Goal: Transaction & Acquisition: Book appointment/travel/reservation

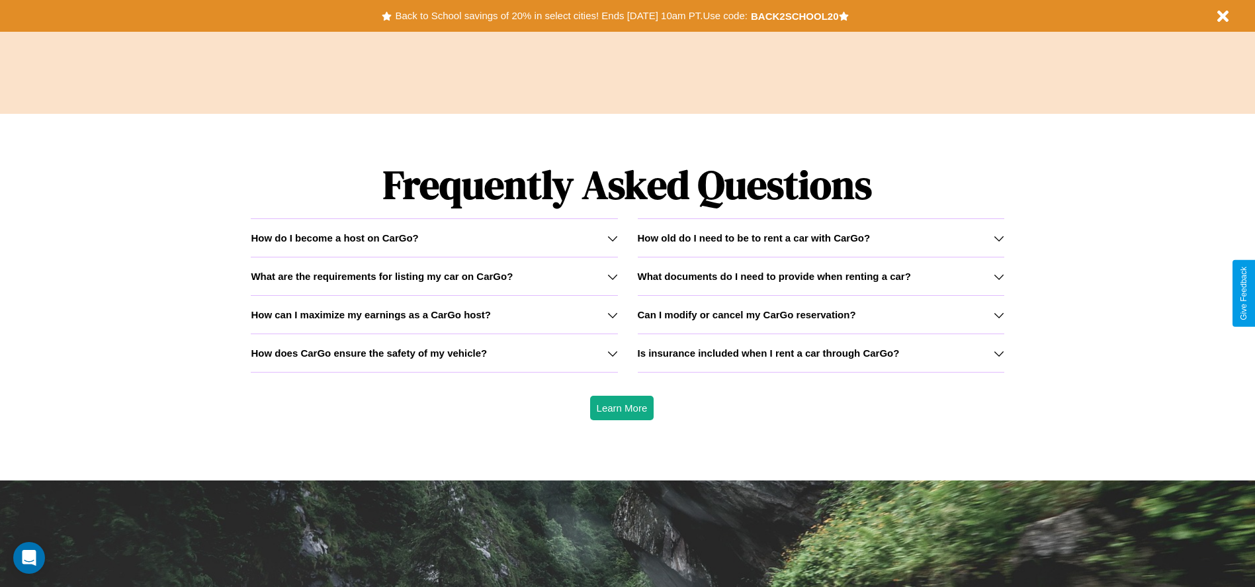
scroll to position [1898, 0]
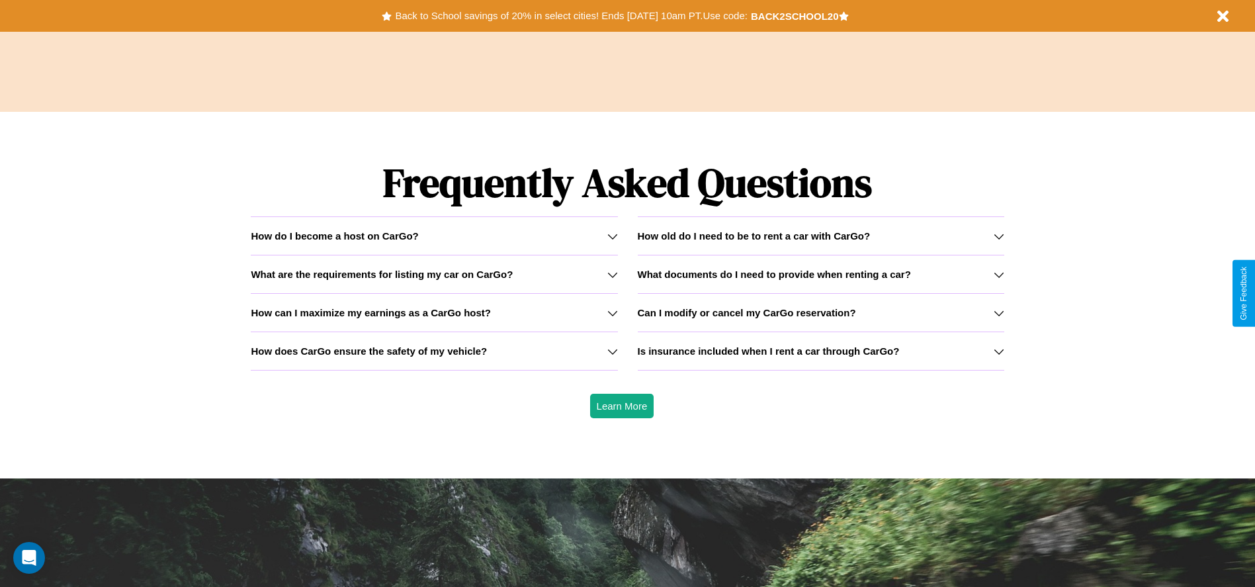
click at [434, 351] on h3 "How does CarGo ensure the safety of my vehicle?" at bounding box center [369, 350] width 236 height 11
click at [612, 235] on icon at bounding box center [612, 236] width 11 height 11
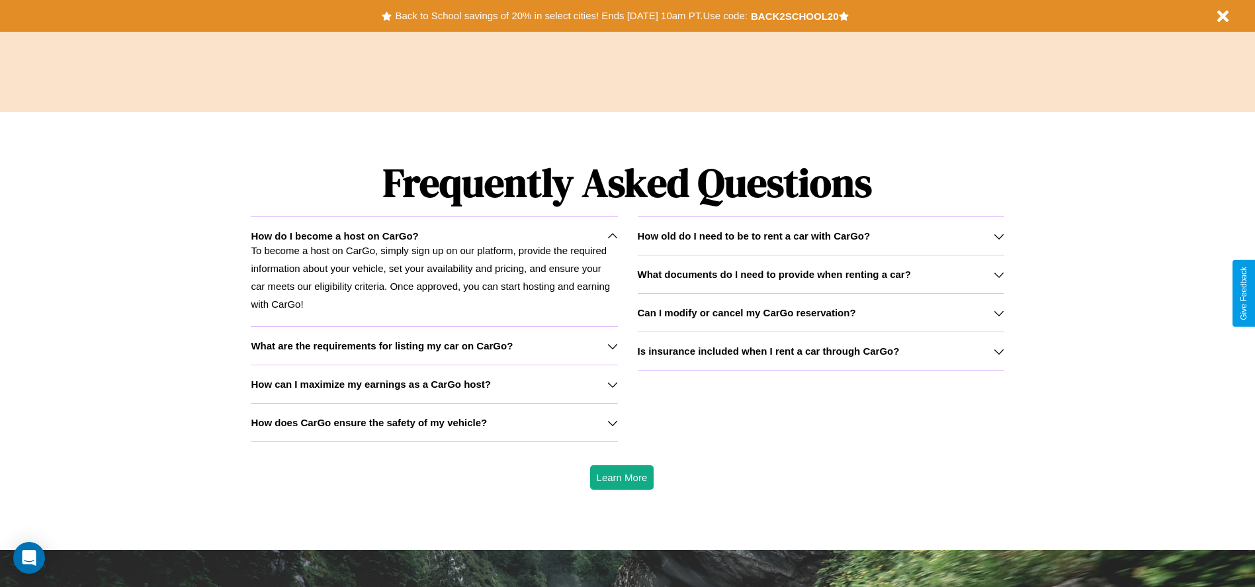
click at [612, 422] on icon at bounding box center [612, 422] width 11 height 11
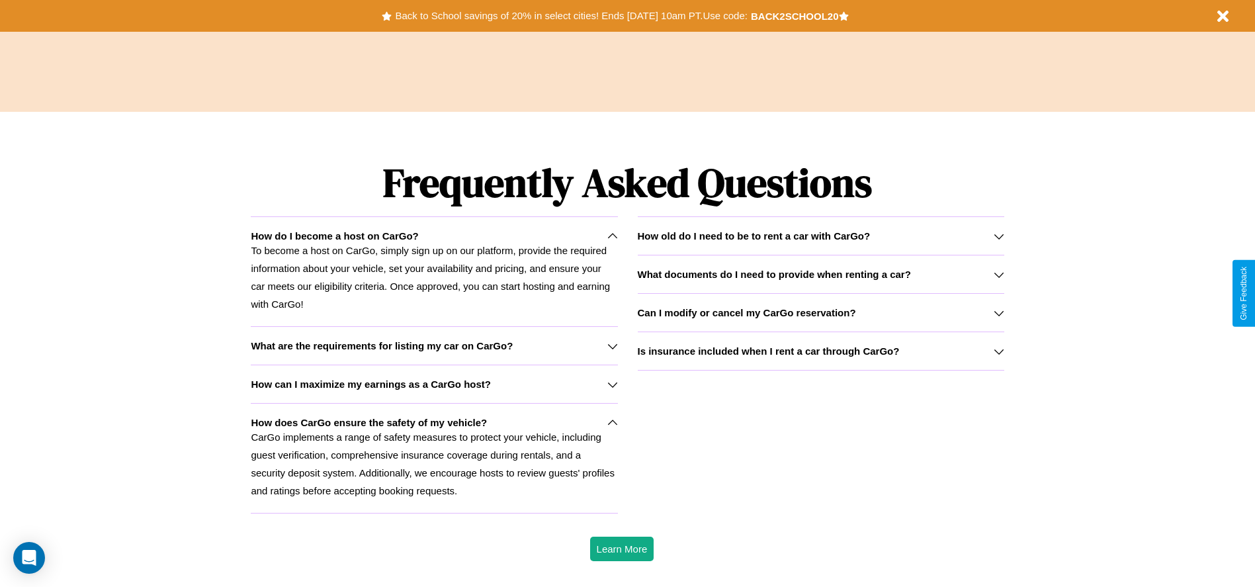
click at [434, 345] on h3 "What are the requirements for listing my car on CarGo?" at bounding box center [382, 345] width 262 height 11
click at [434, 271] on p "To become a host on CarGo, simply sign up on our platform, provide the required…" at bounding box center [434, 276] width 366 height 71
click at [998, 312] on icon at bounding box center [999, 313] width 11 height 11
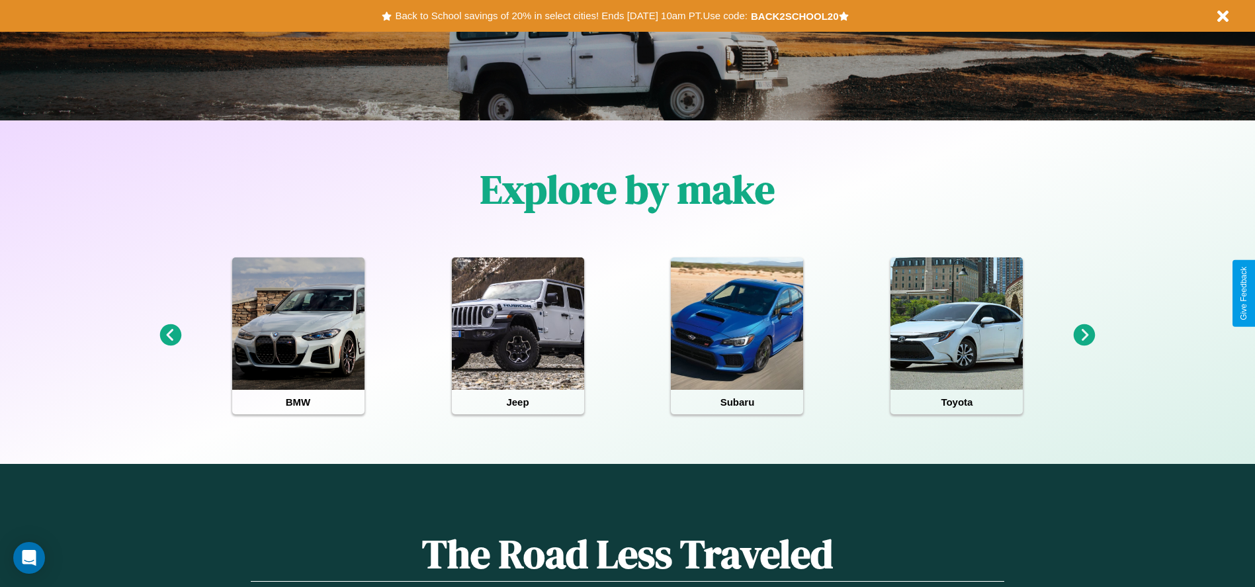
scroll to position [275, 0]
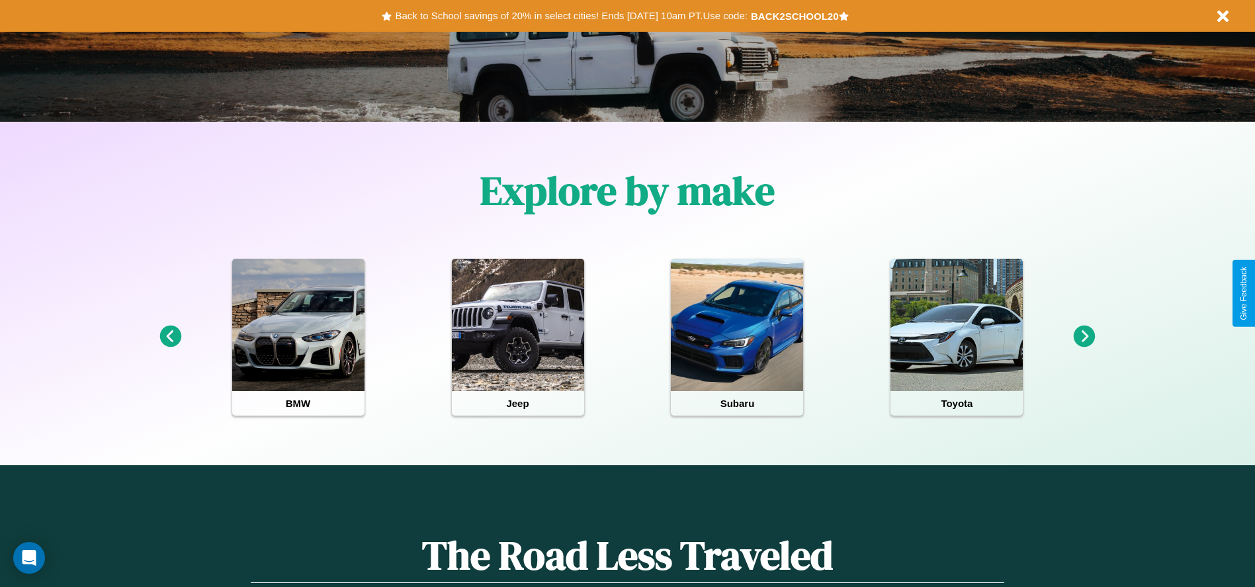
click at [170, 337] on icon at bounding box center [170, 336] width 22 height 22
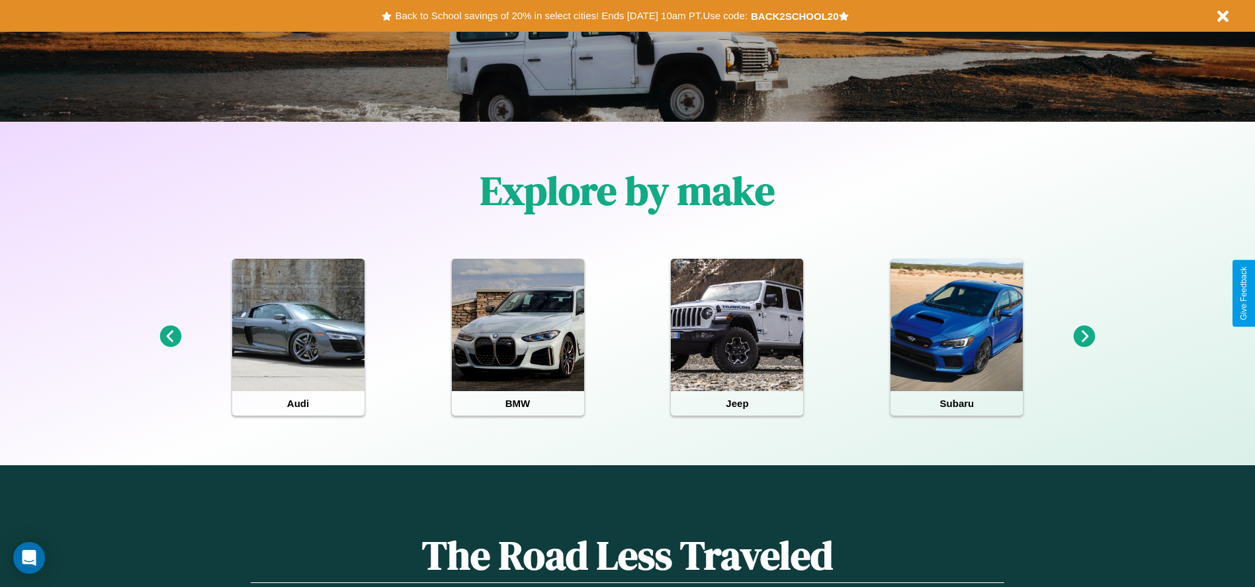
click at [170, 337] on icon at bounding box center [170, 336] width 22 height 22
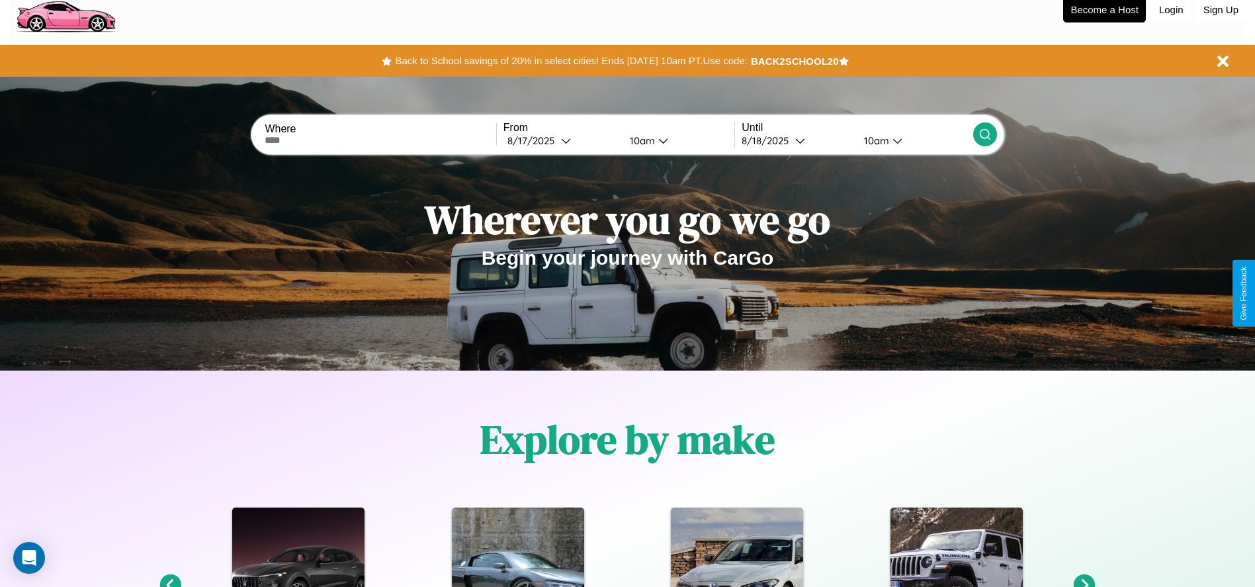
scroll to position [0, 0]
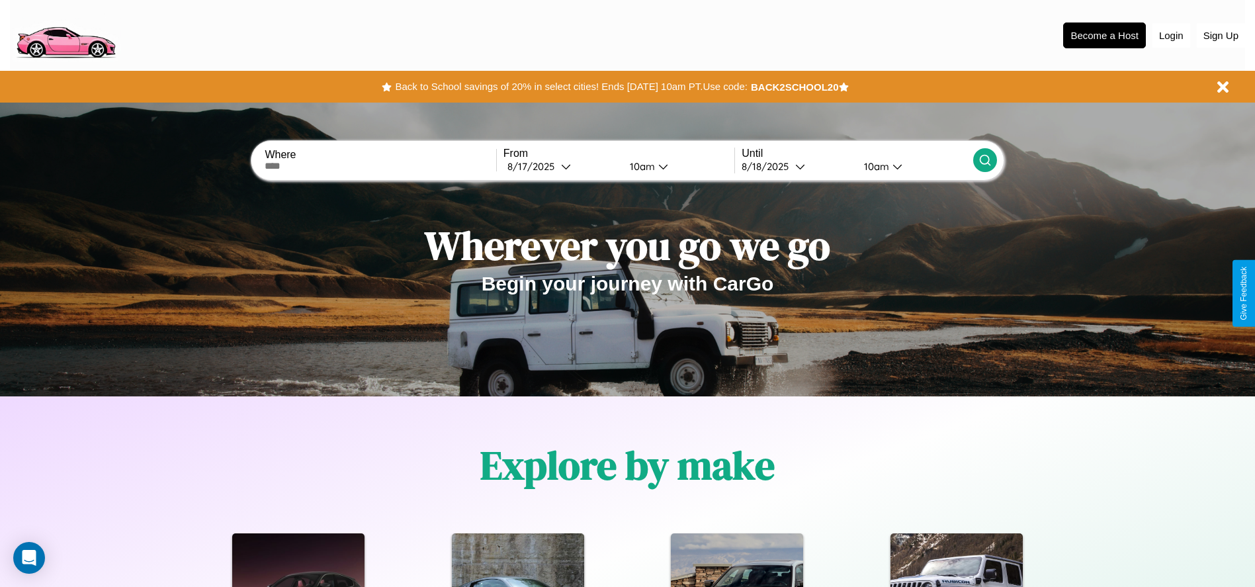
click at [380, 166] on input "text" at bounding box center [380, 166] width 231 height 11
type input "**********"
click at [561, 166] on icon at bounding box center [566, 166] width 10 height 10
select select "*"
select select "****"
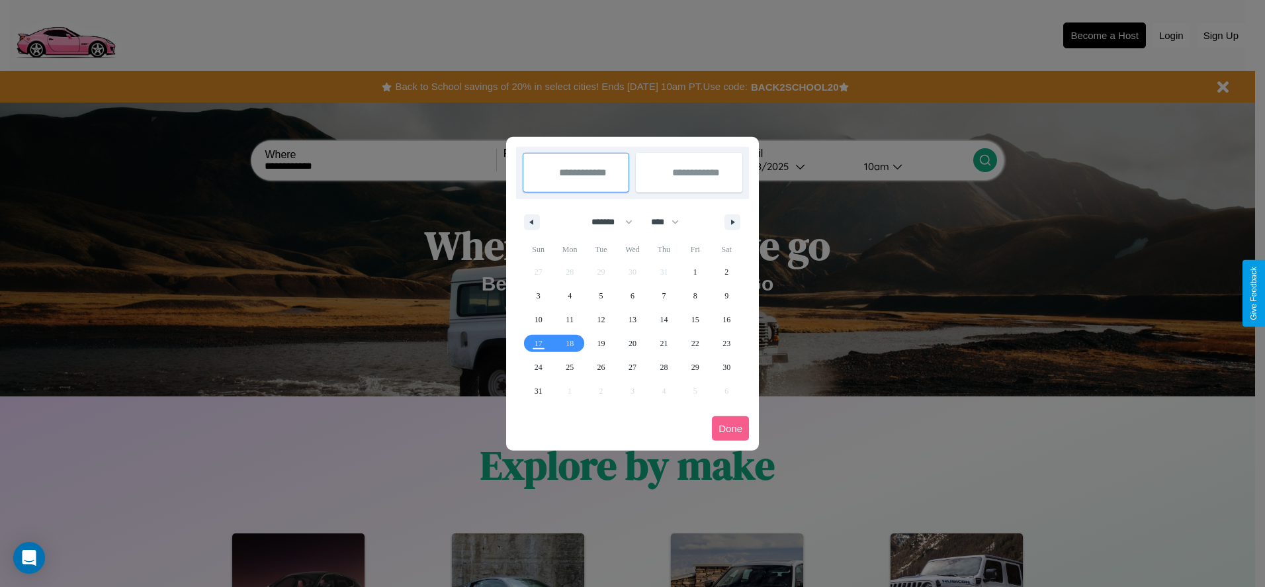
drag, startPoint x: 606, startPoint y: 222, endPoint x: 632, endPoint y: 265, distance: 51.1
click at [606, 222] on select "******* ******** ***** ***** *** **** **** ****** ********* ******* ******** **…" at bounding box center [609, 222] width 56 height 22
select select "**"
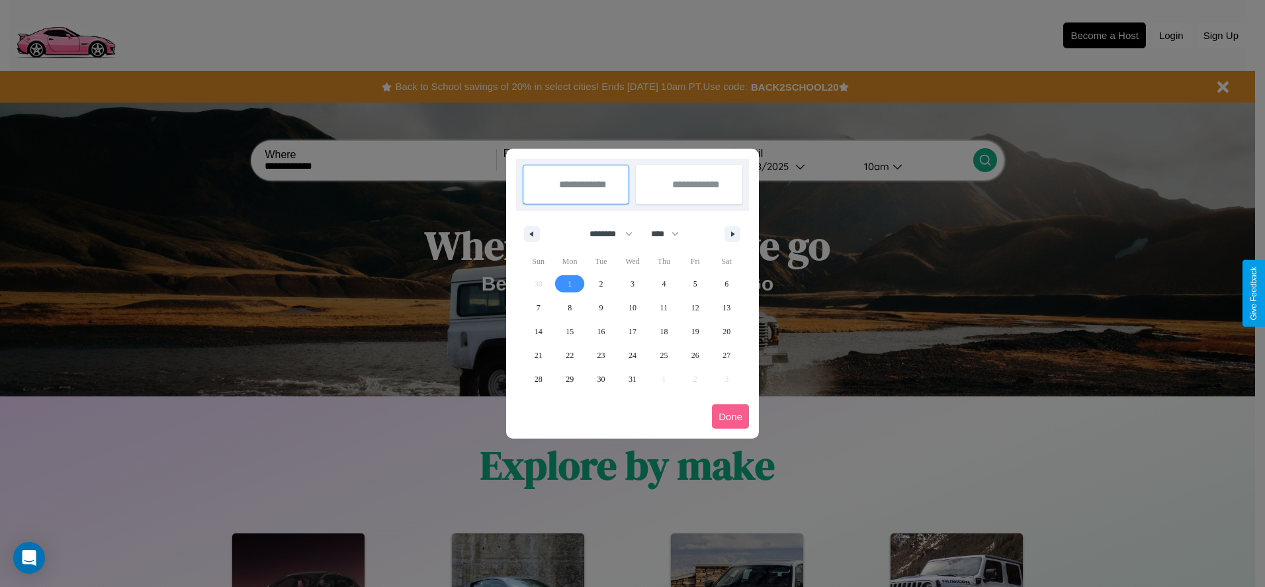
click at [570, 283] on span "1" at bounding box center [570, 284] width 4 height 24
type input "**********"
click at [632, 307] on span "10" at bounding box center [632, 308] width 8 height 24
type input "**********"
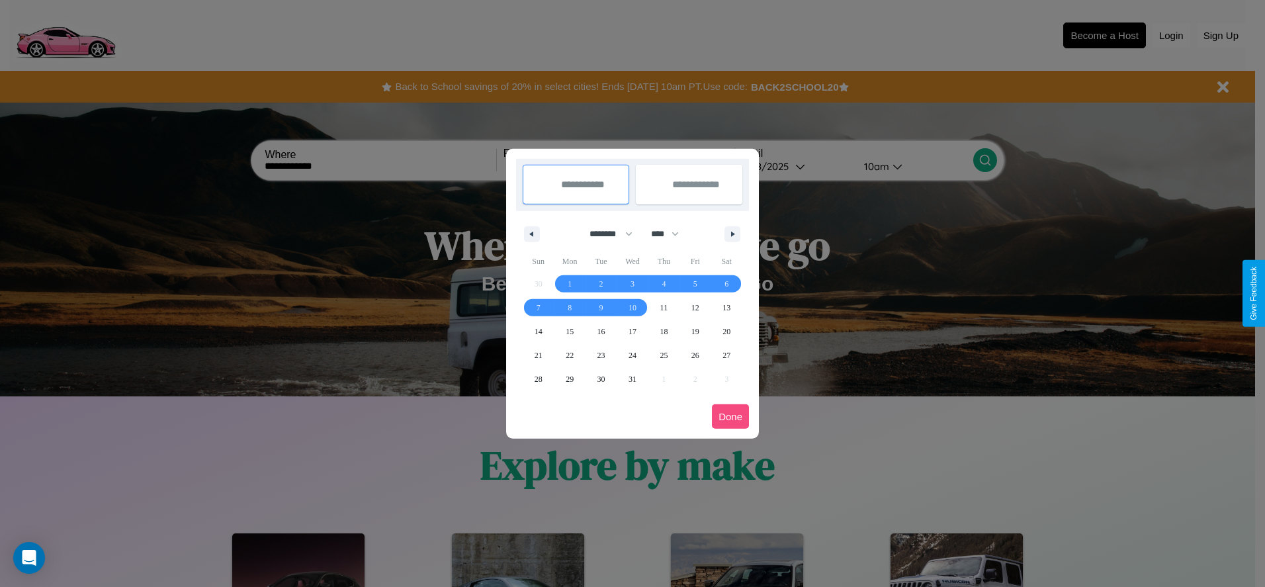
click at [730, 416] on button "Done" at bounding box center [730, 416] width 37 height 24
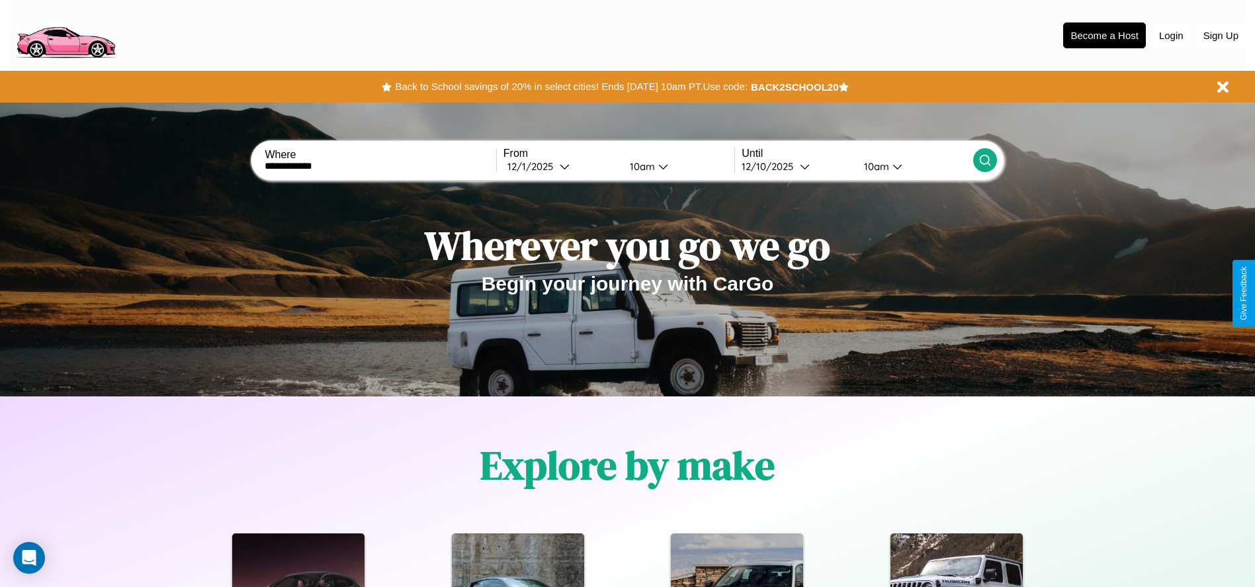
click at [640, 166] on div "10am" at bounding box center [640, 166] width 35 height 13
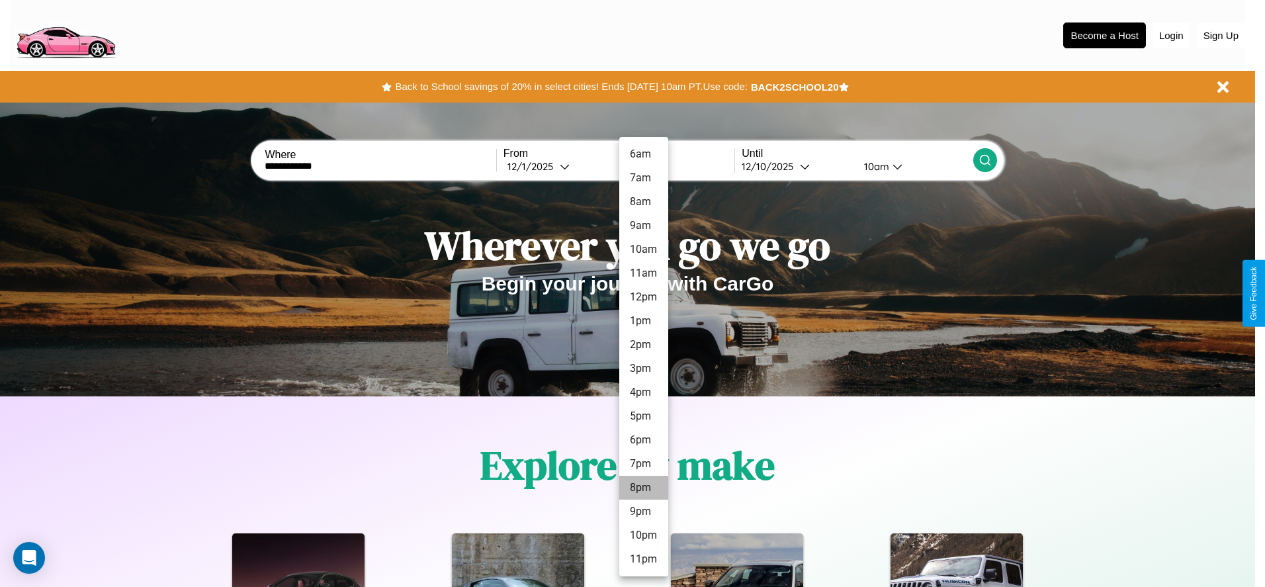
click at [643, 488] on li "8pm" at bounding box center [643, 488] width 49 height 24
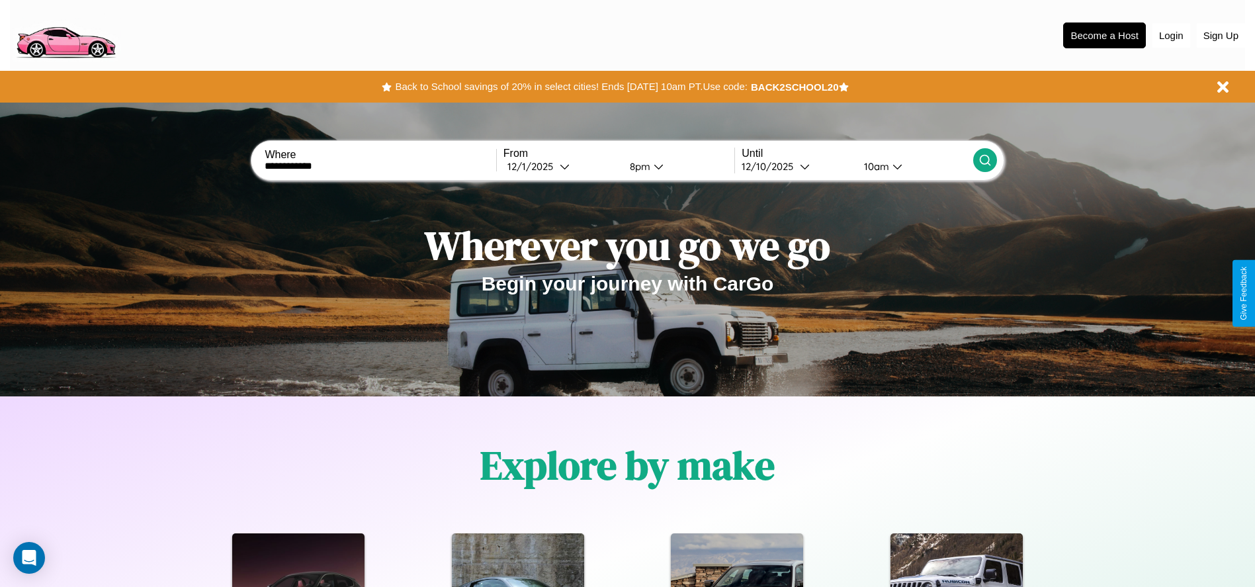
click at [984, 160] on icon at bounding box center [984, 159] width 13 height 13
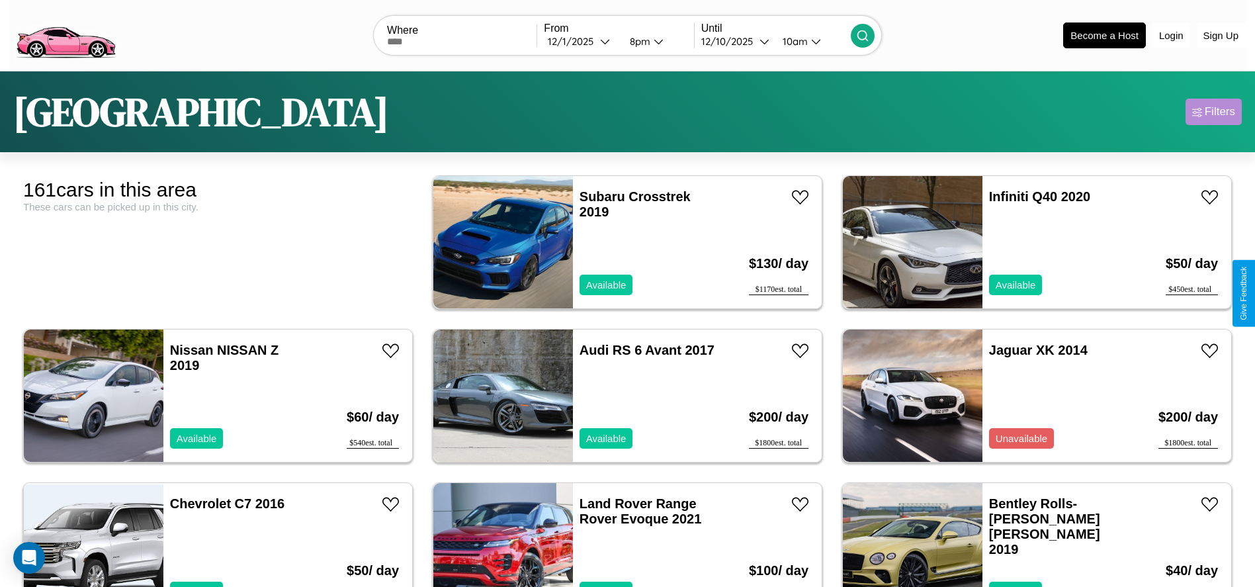
click at [1213, 112] on div "Filters" at bounding box center [1220, 111] width 30 height 13
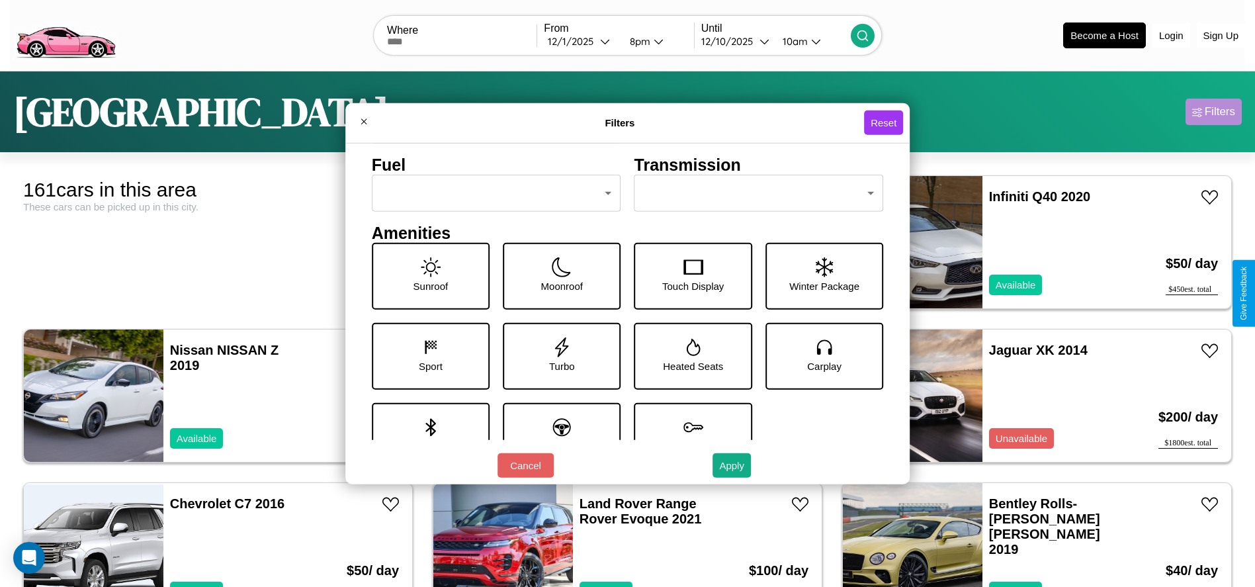
scroll to position [183, 0]
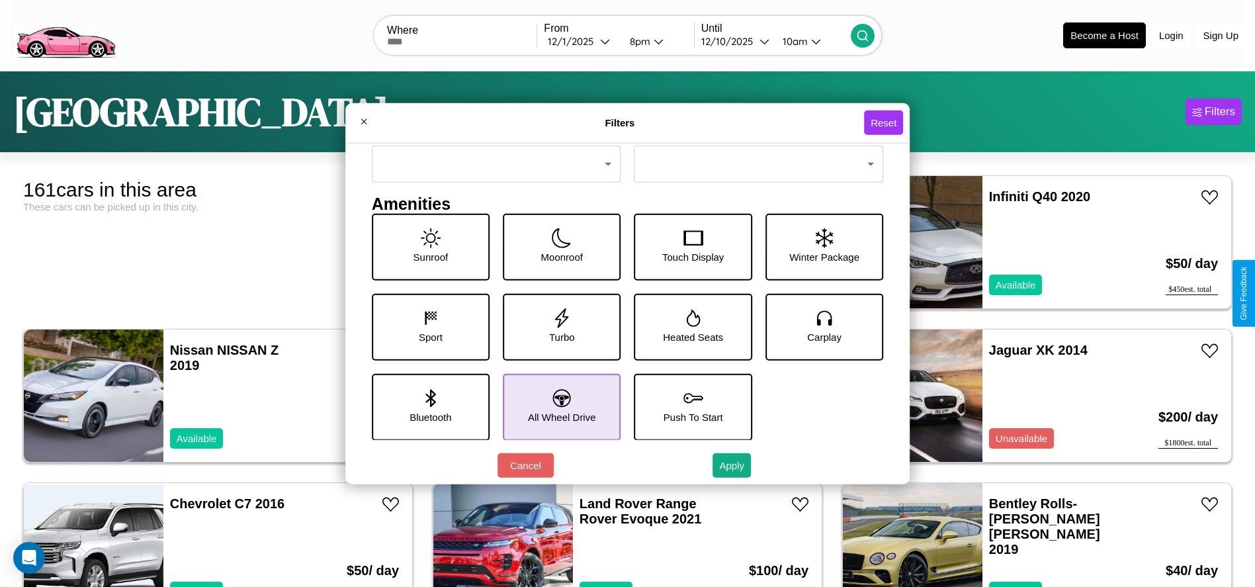
click at [557, 406] on icon at bounding box center [562, 398] width 18 height 18
click at [427, 326] on icon at bounding box center [431, 318] width 20 height 20
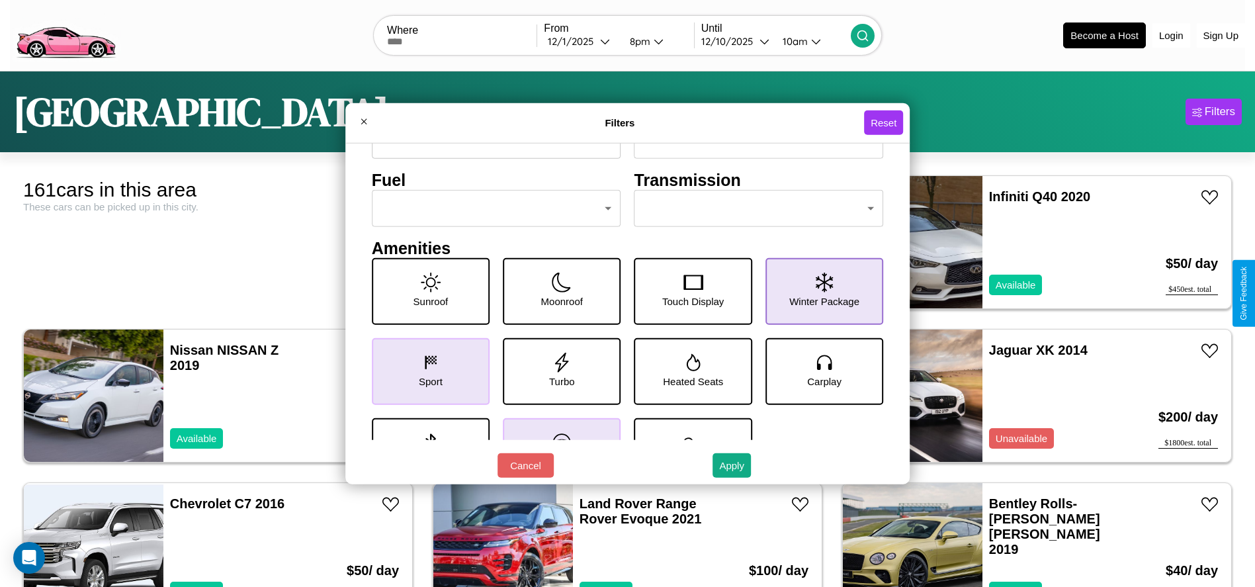
click at [817, 291] on icon at bounding box center [824, 282] width 17 height 20
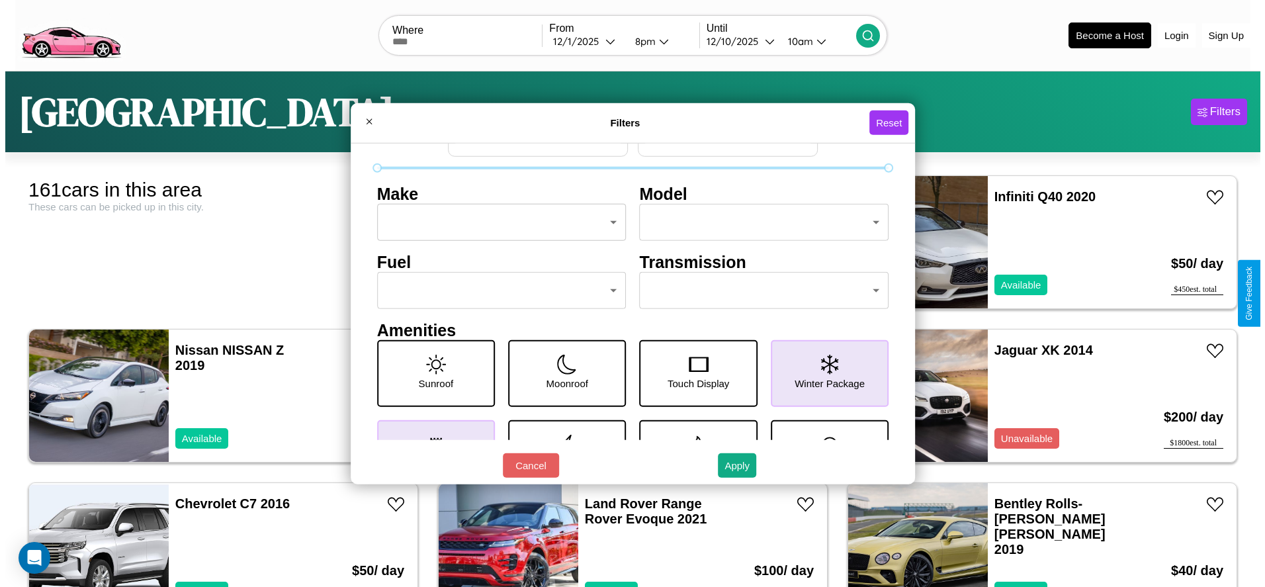
scroll to position [0, 0]
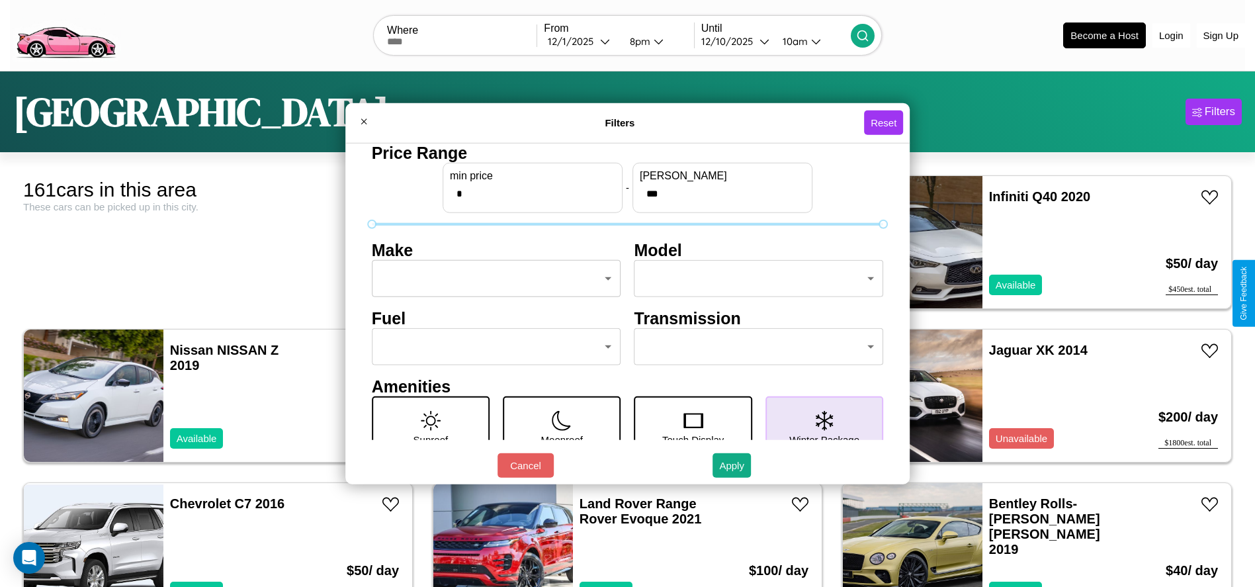
click at [492, 278] on body "CarGo Where From [DATE] 8pm Until [DATE] 10am Become a Host Login Sign Up [GEOG…" at bounding box center [627, 334] width 1255 height 669
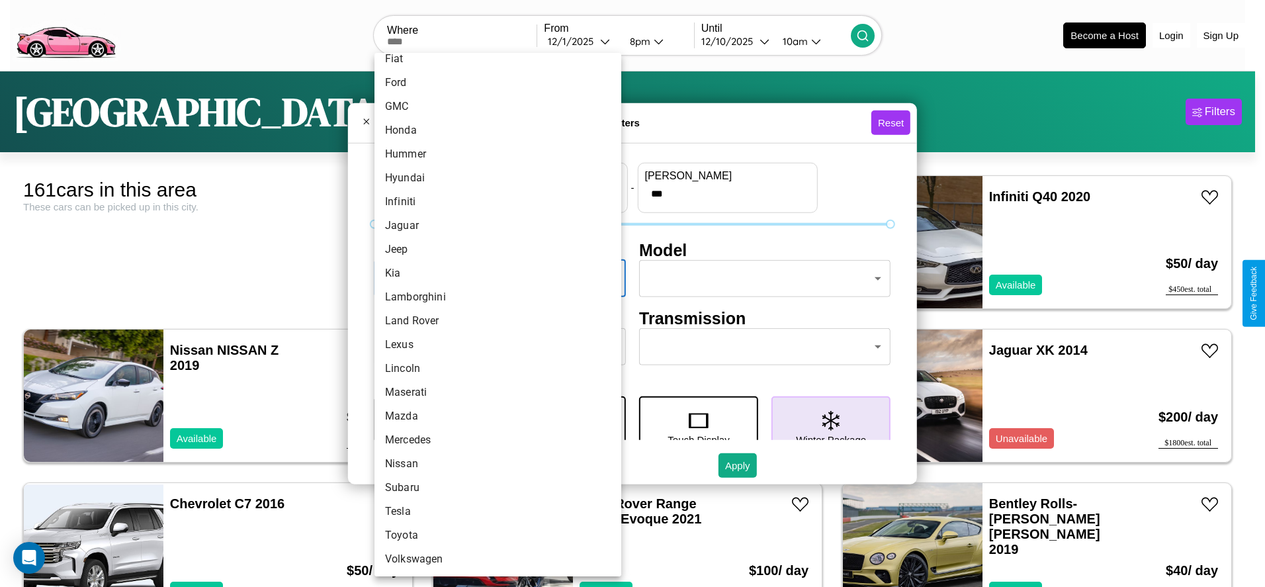
scroll to position [327, 0]
click at [493, 314] on li "Land Rover" at bounding box center [497, 314] width 247 height 24
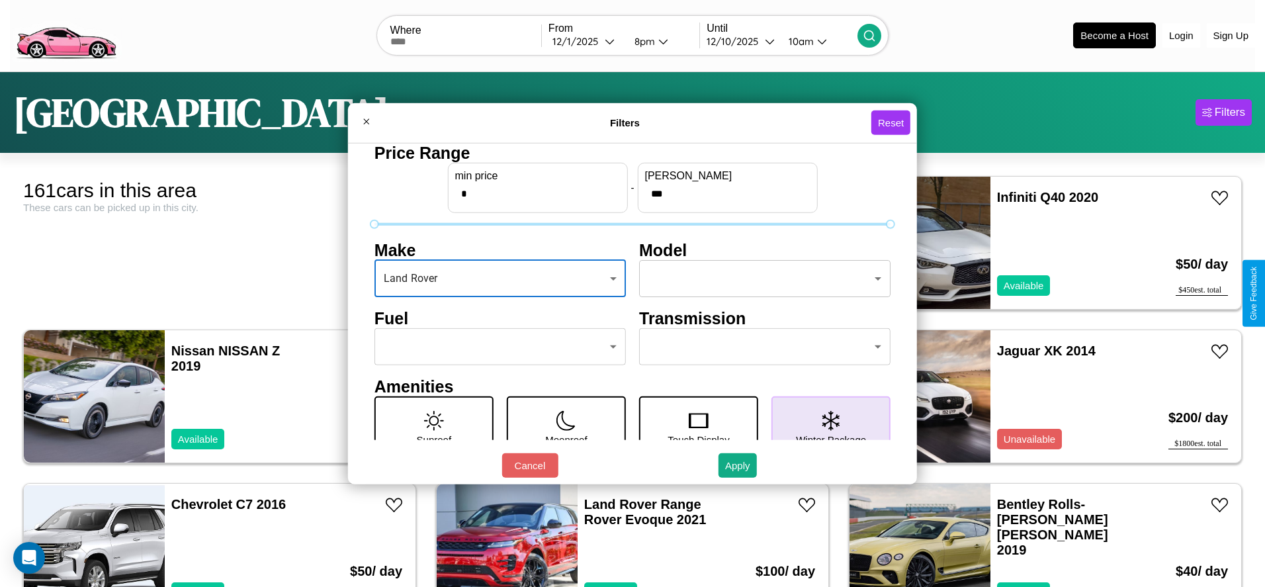
type input "**********"
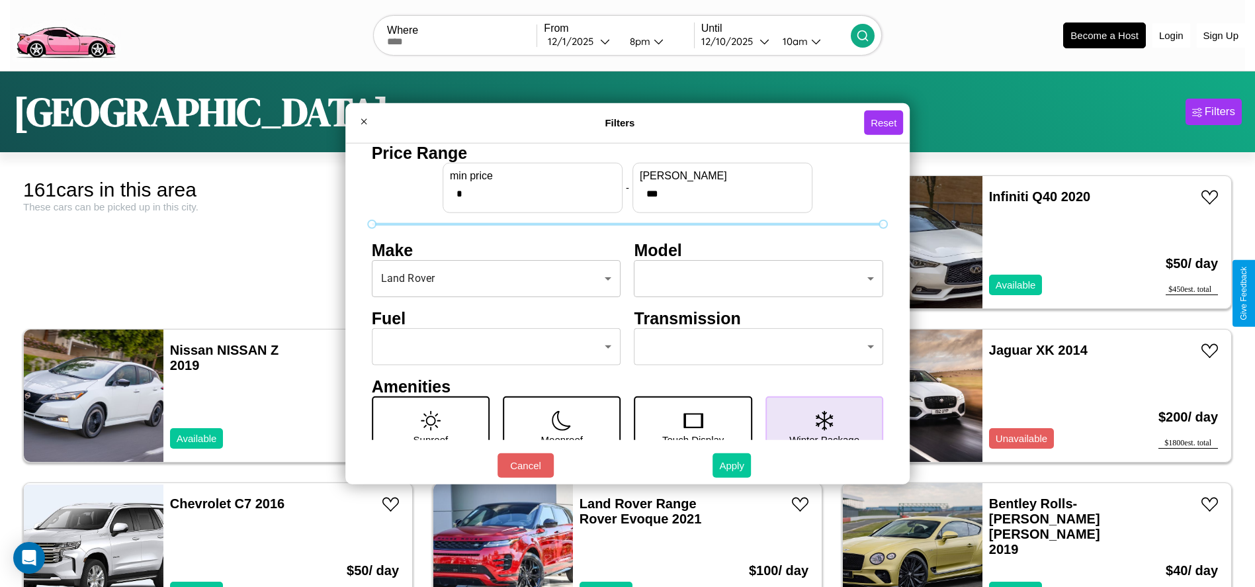
click at [732, 465] on button "Apply" at bounding box center [731, 465] width 38 height 24
